Goal: Task Accomplishment & Management: Use online tool/utility

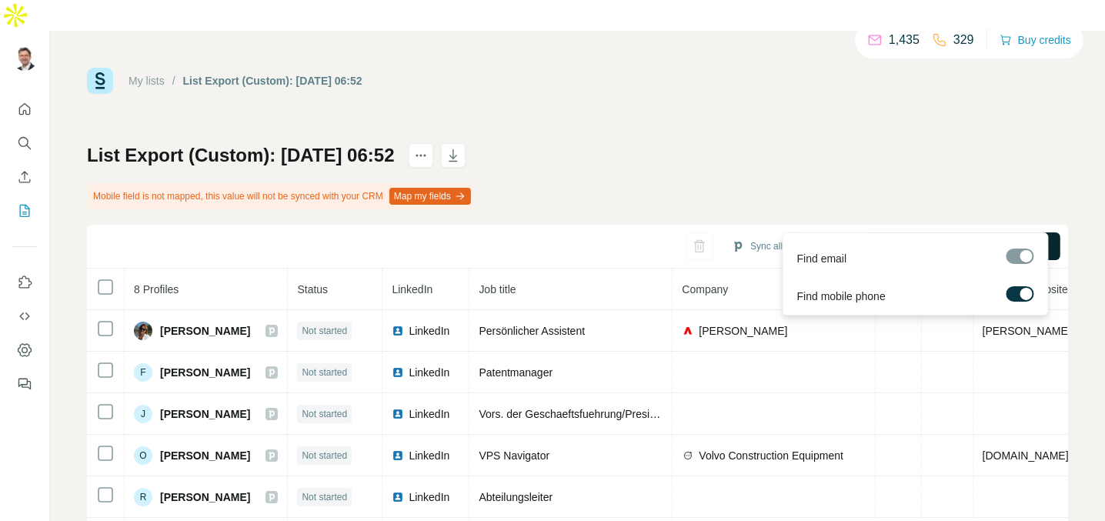
click at [939, 239] on span "Find all emails & mobiles (8)" at bounding box center [972, 246] width 135 height 15
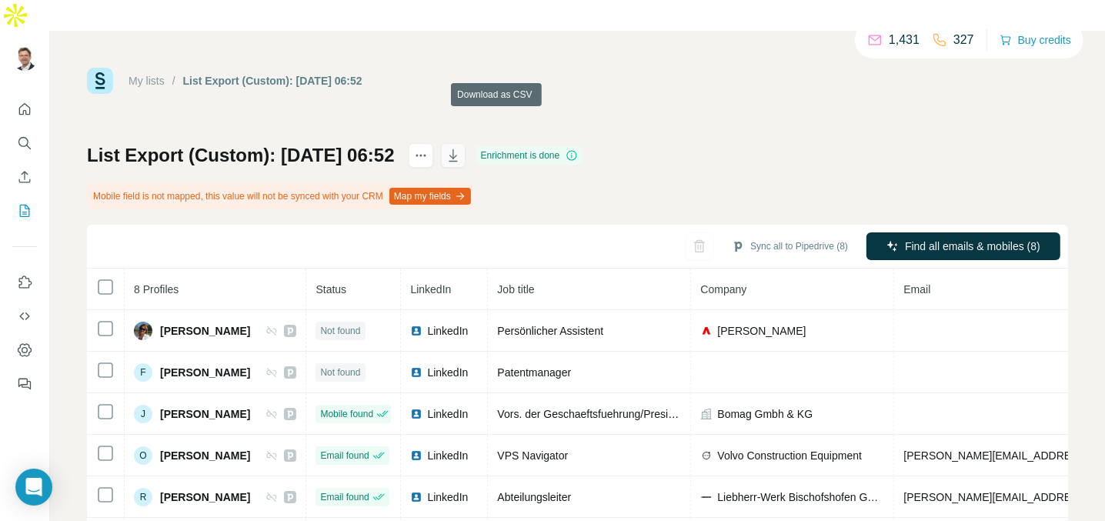
click at [461, 148] on icon "button" at bounding box center [453, 155] width 15 height 15
click at [21, 205] on icon "My lists" at bounding box center [25, 211] width 10 height 12
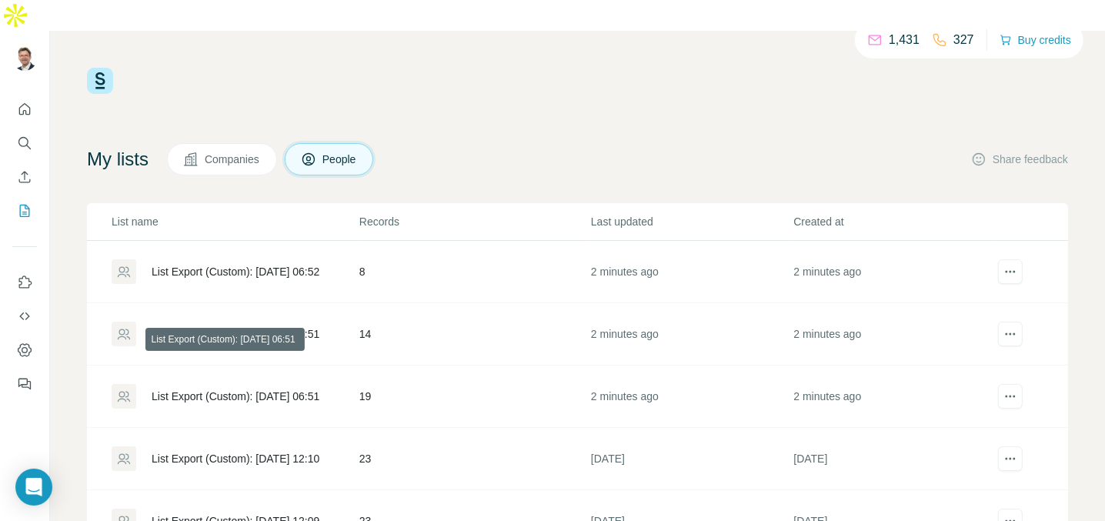
click at [235, 389] on div "List Export (Custom): [DATE] 06:51" at bounding box center [236, 396] width 168 height 15
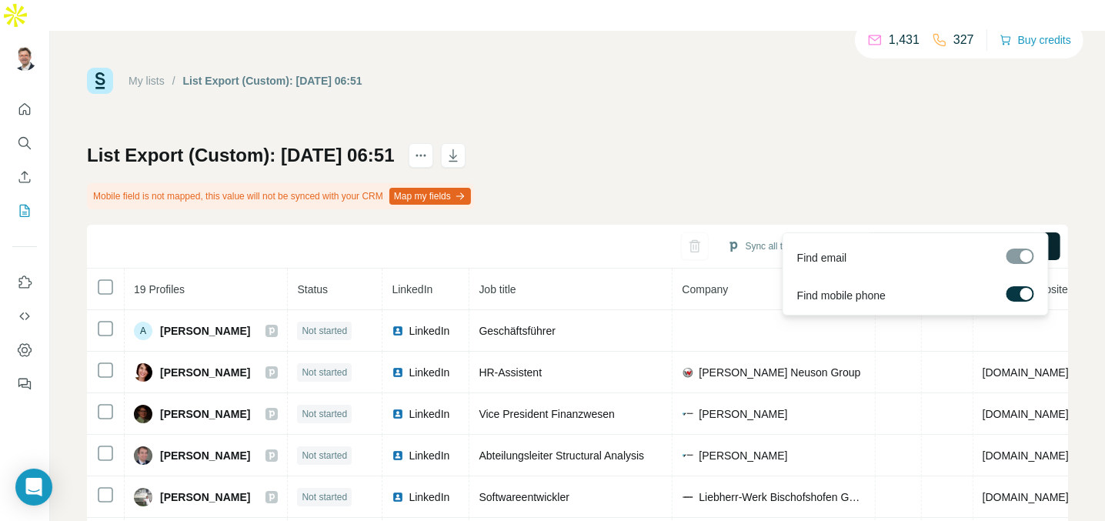
click at [902, 239] on span "Find all emails & mobiles (19)" at bounding box center [973, 246] width 142 height 15
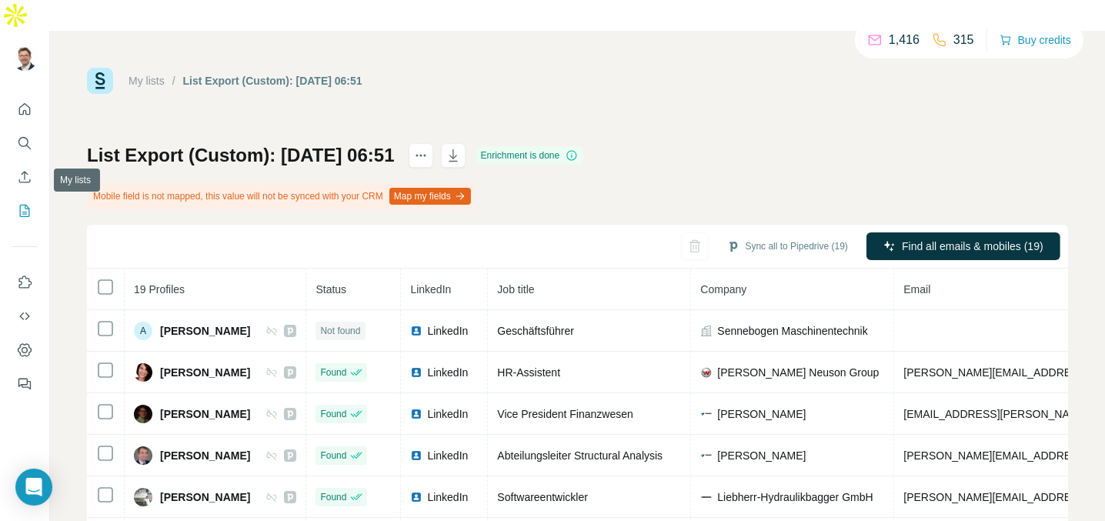
click at [25, 205] on icon "My lists" at bounding box center [26, 210] width 8 height 10
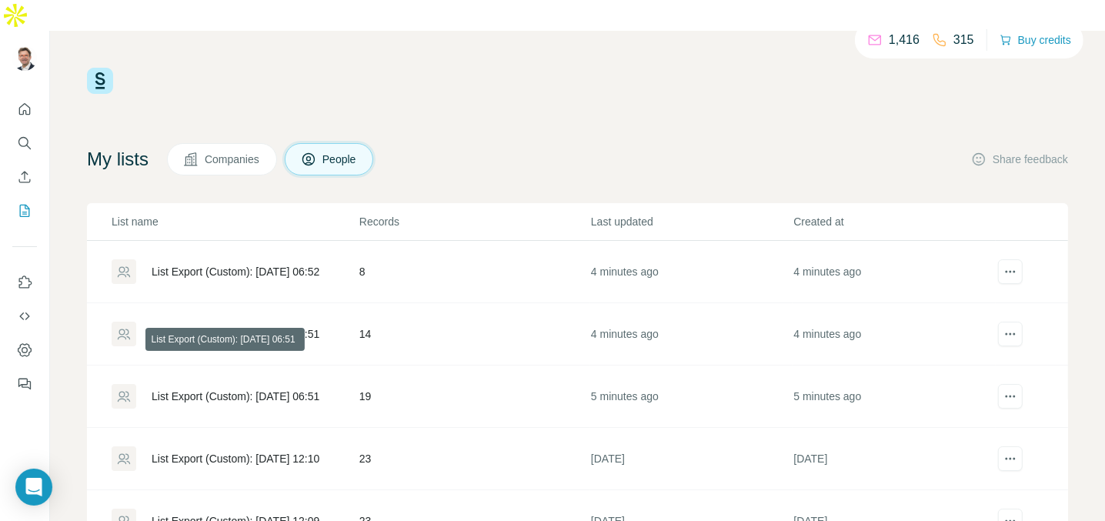
click at [183, 389] on div "List Export (Custom): [DATE] 06:51" at bounding box center [236, 396] width 168 height 15
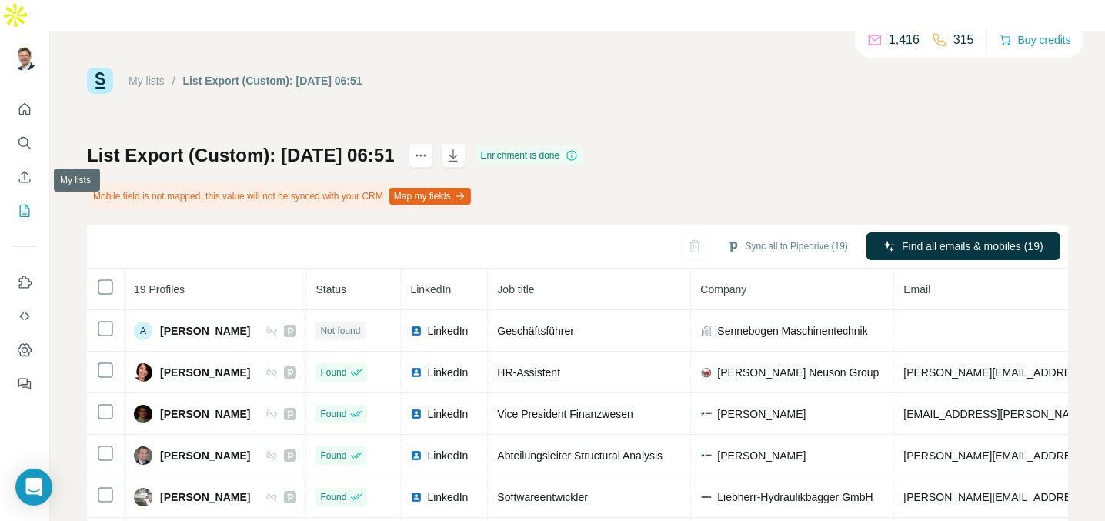
click at [26, 203] on icon "My lists" at bounding box center [24, 210] width 15 height 15
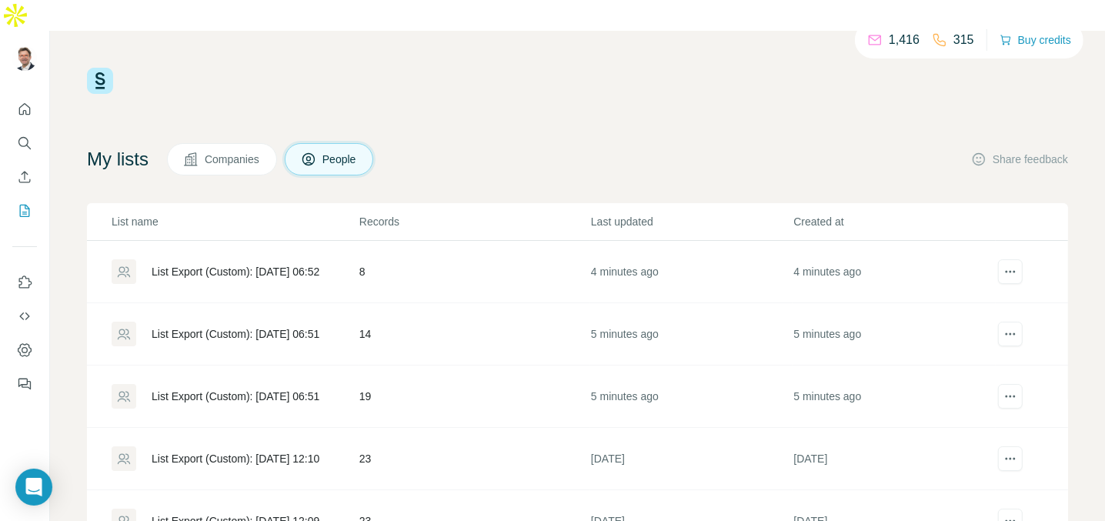
click at [222, 264] on div "List Export (Custom): [DATE] 06:52" at bounding box center [236, 271] width 168 height 15
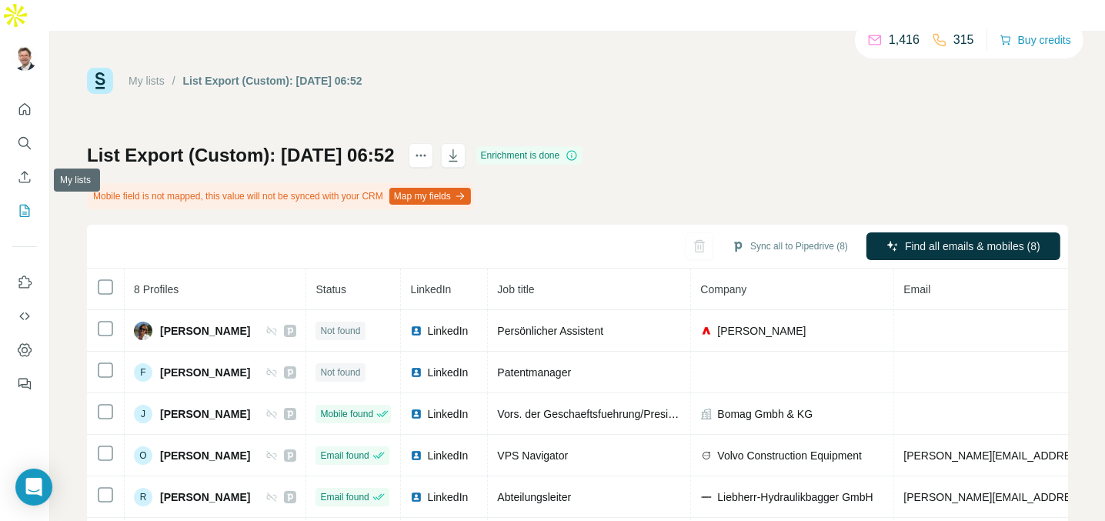
click at [25, 205] on icon "My lists" at bounding box center [26, 210] width 8 height 10
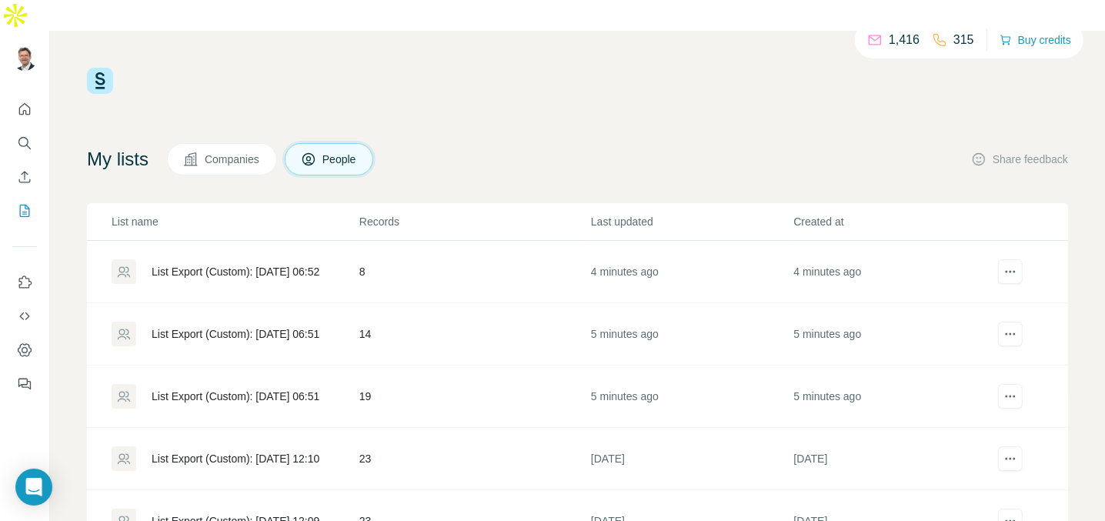
click at [170, 326] on div "List Export (Custom): [DATE] 06:51" at bounding box center [236, 333] width 168 height 15
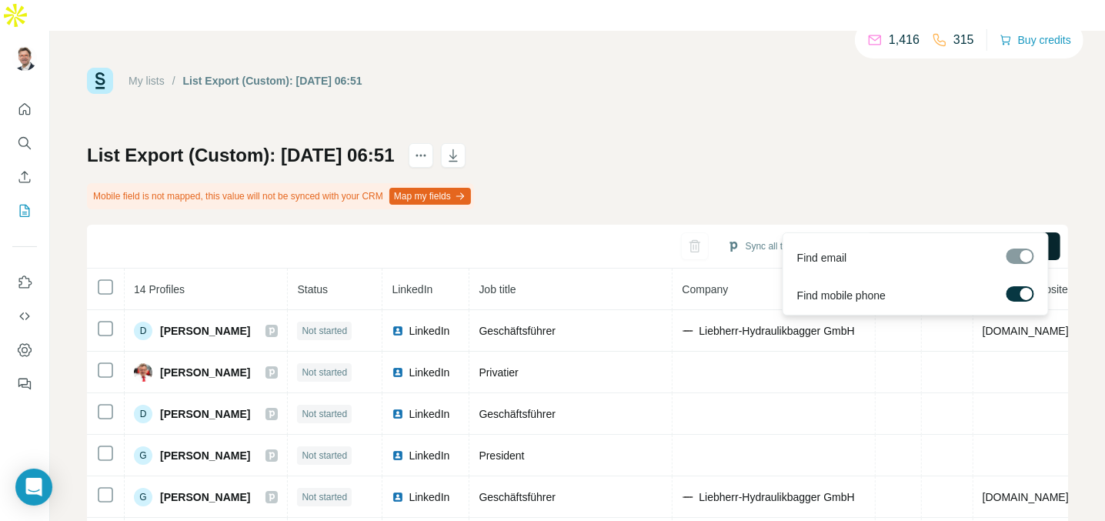
click at [930, 239] on span "Find all emails & mobiles (14)" at bounding box center [973, 246] width 142 height 15
